Goal: Check status: Check status

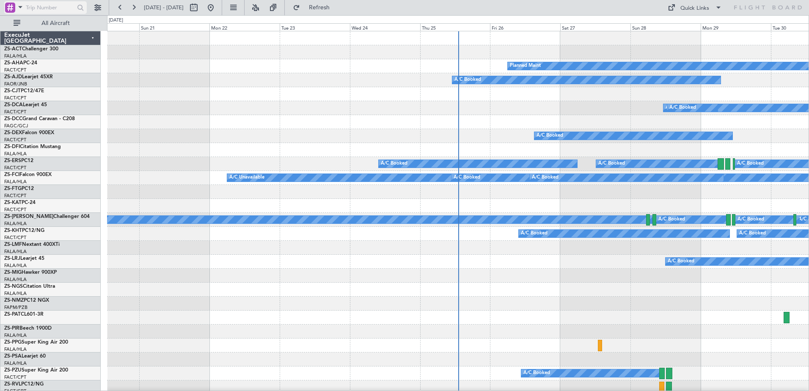
click at [14, 11] on div at bounding box center [10, 8] width 10 height 10
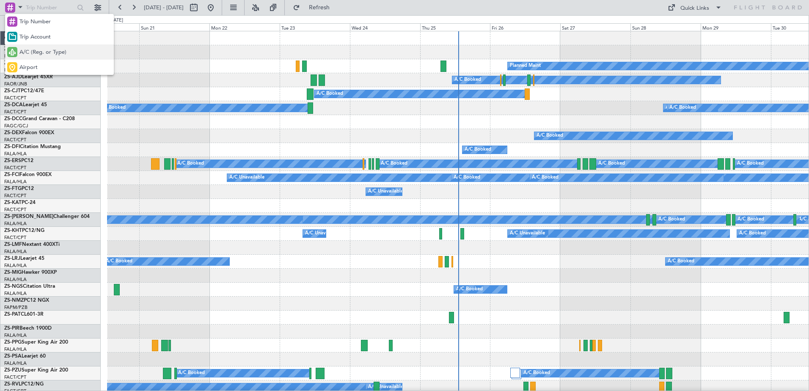
click at [50, 53] on span "A/C (Reg. or Type)" at bounding box center [42, 52] width 47 height 8
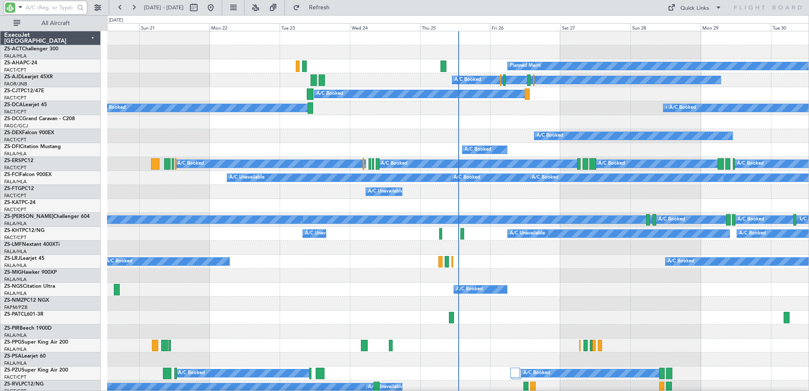
click at [50, 5] on input "text" at bounding box center [50, 7] width 49 height 13
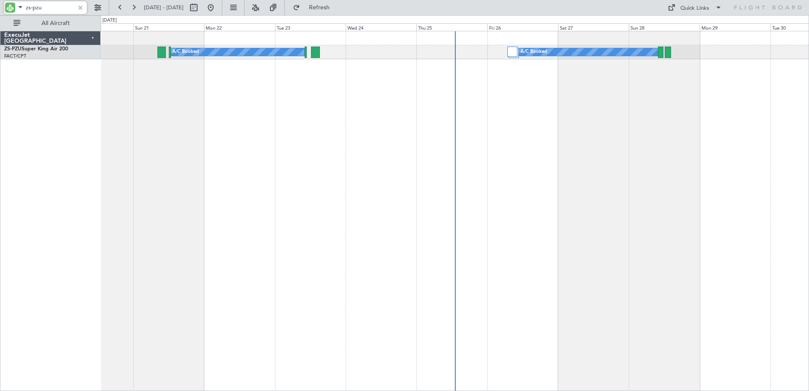
type input "zs-pzu"
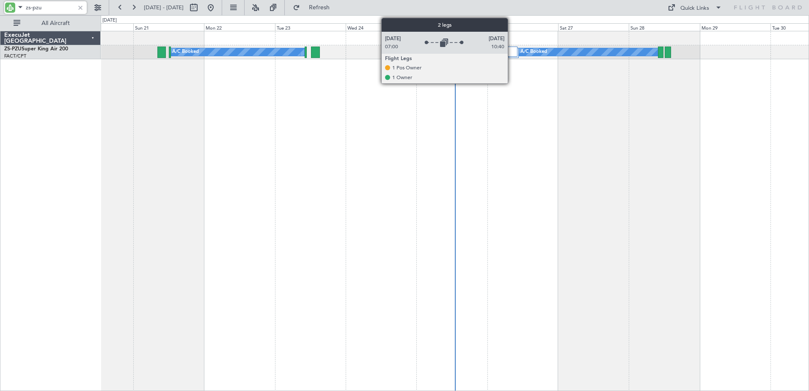
click at [511, 53] on div at bounding box center [512, 52] width 10 height 10
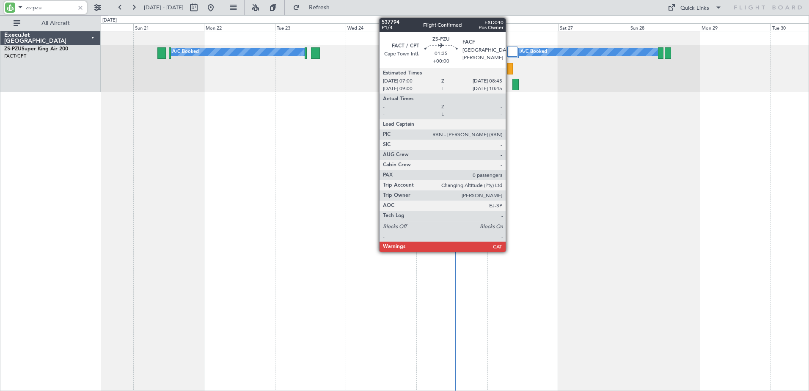
click at [509, 70] on div at bounding box center [509, 68] width 5 height 11
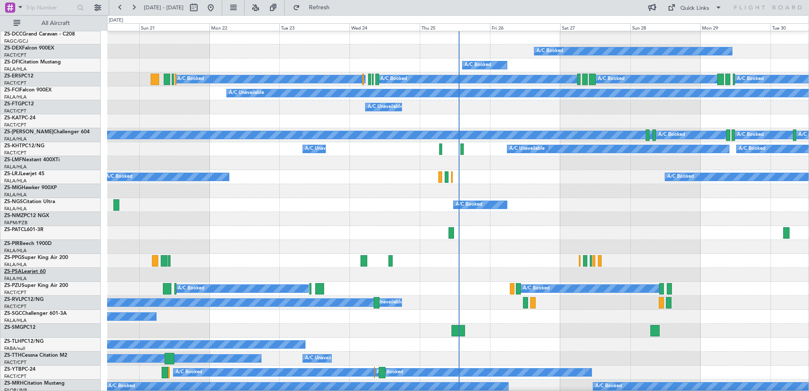
scroll to position [127, 0]
